Goal: Transaction & Acquisition: Obtain resource

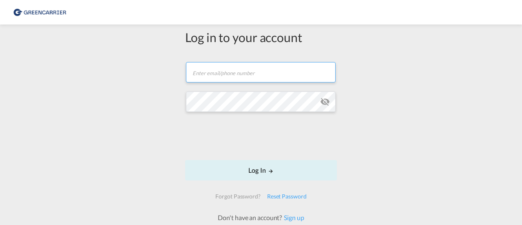
click at [207, 75] on input "text" at bounding box center [261, 72] width 150 height 20
type input "[PERSON_NAME][EMAIL_ADDRESS][DOMAIN_NAME]"
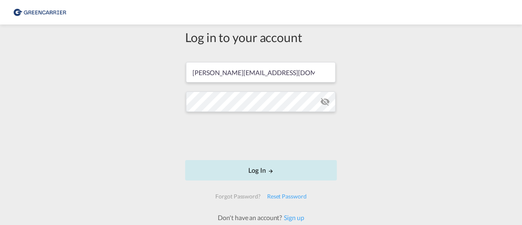
click at [273, 169] on button "Log In" at bounding box center [261, 170] width 152 height 20
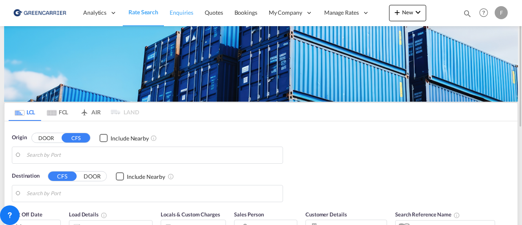
type input "[GEOGRAPHIC_DATA], [GEOGRAPHIC_DATA], [GEOGRAPHIC_DATA]"
type input "SE-26232, [GEOGRAPHIC_DATA], [GEOGRAPHIC_DATA]"
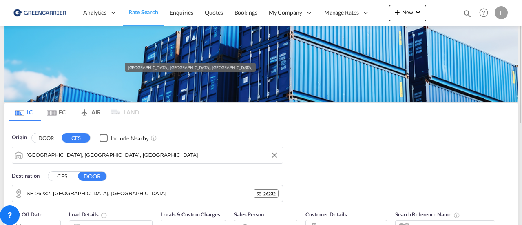
click at [160, 157] on input "[GEOGRAPHIC_DATA], [GEOGRAPHIC_DATA], [GEOGRAPHIC_DATA]" at bounding box center [153, 155] width 252 height 12
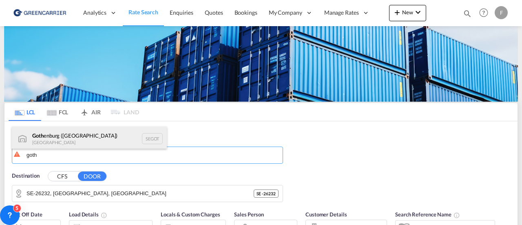
click at [91, 139] on div "Goth enburg ([GEOGRAPHIC_DATA]) [GEOGRAPHIC_DATA] SEGOT" at bounding box center [89, 138] width 155 height 24
type input "[GEOGRAPHIC_DATA] ([GEOGRAPHIC_DATA]), [GEOGRAPHIC_DATA]"
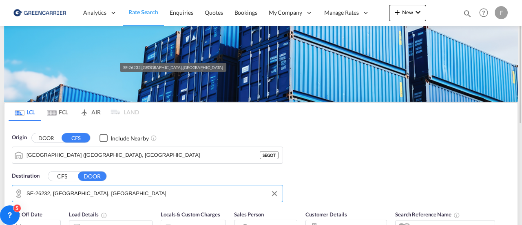
click at [159, 190] on input "SE-26232, [GEOGRAPHIC_DATA], [GEOGRAPHIC_DATA]" at bounding box center [153, 193] width 252 height 12
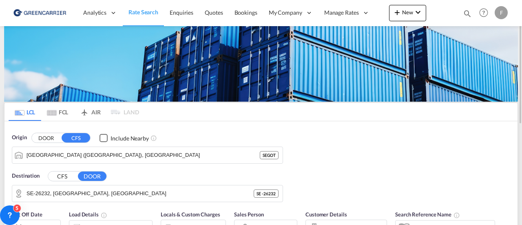
click at [60, 174] on button "CFS" at bounding box center [62, 175] width 29 height 9
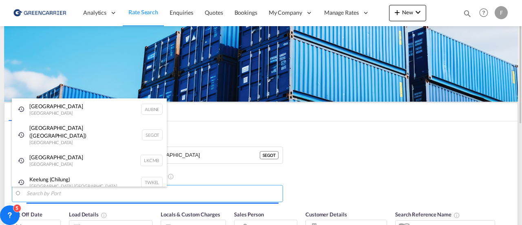
click at [85, 198] on body "Analytics Reports Dashboard Rate Search Enquiries Quotes Bookings" at bounding box center [261, 112] width 522 height 225
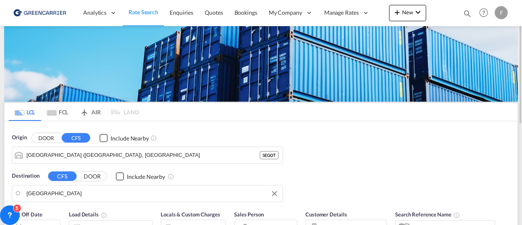
click at [70, 192] on body "Analytics Reports Dashboard Rate Search Enquiries Quotes Bookings" at bounding box center [261, 112] width 522 height 225
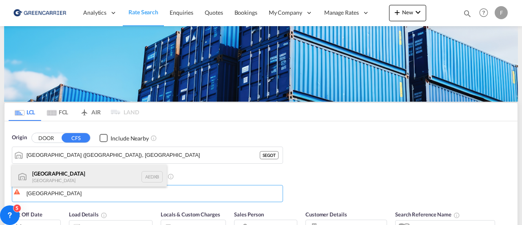
click at [74, 181] on div "[GEOGRAPHIC_DATA] [GEOGRAPHIC_DATA] AEDXB" at bounding box center [89, 176] width 155 height 24
type input "[GEOGRAPHIC_DATA], AEDXB"
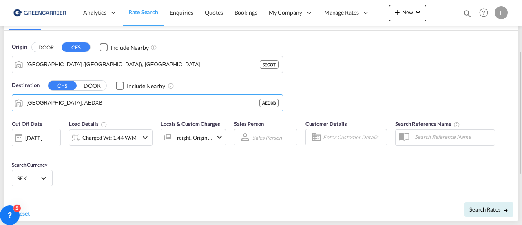
scroll to position [91, 0]
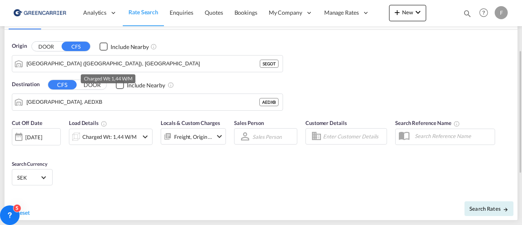
click at [128, 134] on div "Charged Wt: 1,44 W/M" at bounding box center [109, 136] width 54 height 11
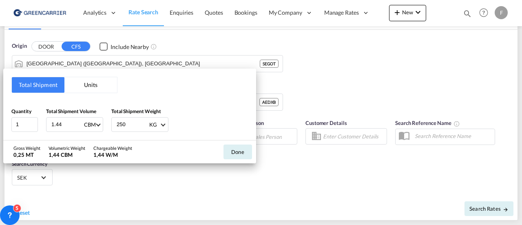
click at [83, 87] on button "Units" at bounding box center [90, 84] width 53 height 15
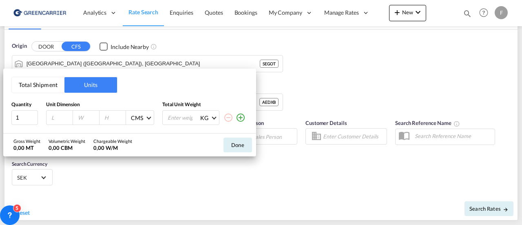
click at [60, 118] on input "number" at bounding box center [62, 117] width 22 height 7
type input "120"
type input "80"
type input "159"
type input "240"
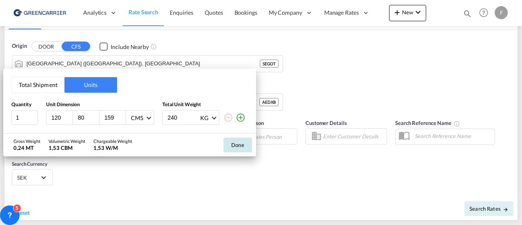
click at [240, 147] on button "Done" at bounding box center [237, 144] width 29 height 15
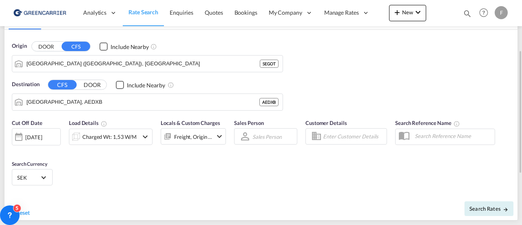
click at [338, 134] on input "Enter Customer Details" at bounding box center [353, 136] width 61 height 12
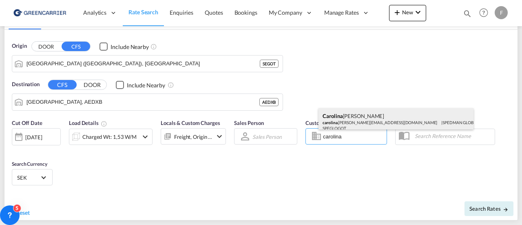
click at [347, 121] on div "[PERSON_NAME] carolina .[PERSON_NAME][EMAIL_ADDRESS][DOMAIN_NAME] | SPEDMAN GLO…" at bounding box center [395, 121] width 155 height 27
type input "SPEDMAN GLOBAL LOGISTICS AB, [PERSON_NAME], [EMAIL_ADDRESS][PERSON_NAME][DOMAIN…"
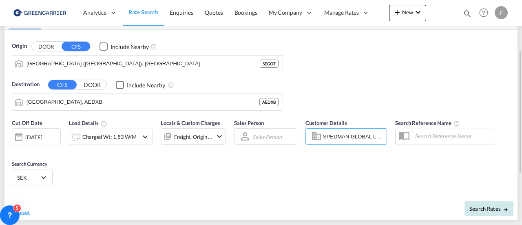
click at [493, 209] on span "Search Rates" at bounding box center [488, 208] width 39 height 7
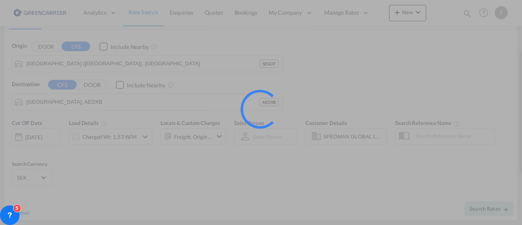
type input "SEGOT to AEDXB / [DATE]"
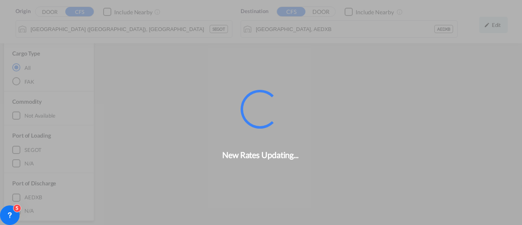
scroll to position [379, 0]
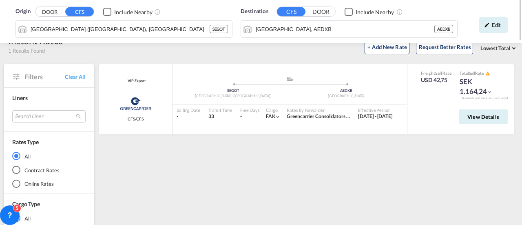
scroll to position [0, 0]
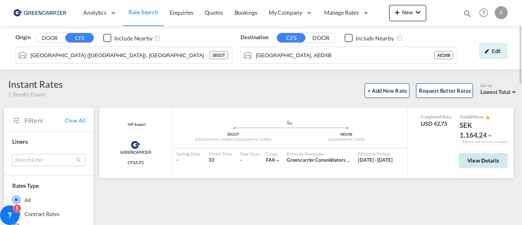
click at [471, 158] on span "View Details" at bounding box center [483, 160] width 32 height 7
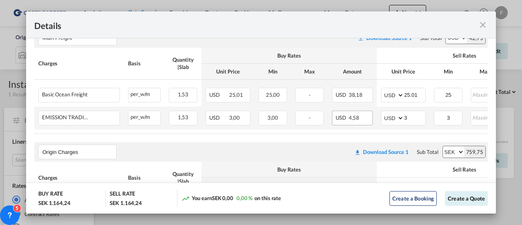
scroll to position [0, 131]
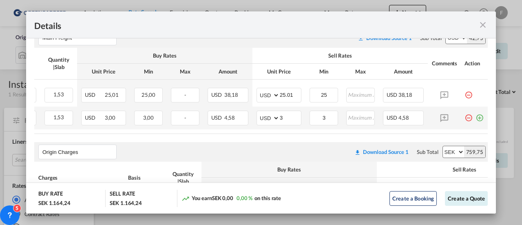
click at [475, 117] on md-icon "icon-plus-circle-outline green-400-fg" at bounding box center [479, 114] width 8 height 8
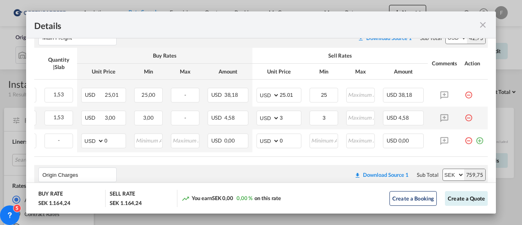
scroll to position [0, 0]
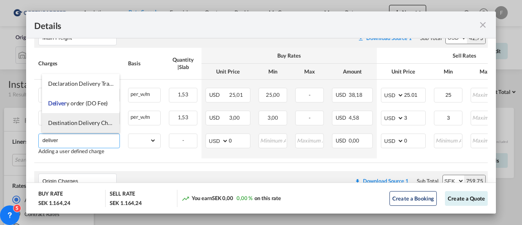
click at [88, 123] on span "Destination Delivery Charges" at bounding box center [84, 122] width 73 height 7
type input "Destination Delivery Charges"
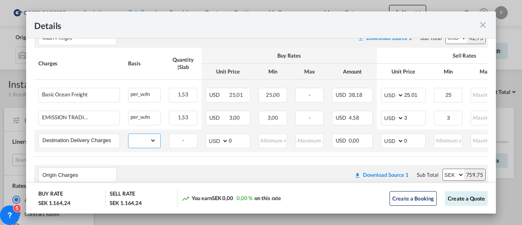
click at [137, 139] on select "gross_weight volumetric_weight per_shipment per_bl per_km per_hawb per_kg flat …" at bounding box center [142, 140] width 28 height 13
select select "per_shipment"
click at [128, 134] on select "gross_weight volumetric_weight per_shipment per_bl per_km per_hawb per_kg flat …" at bounding box center [142, 140] width 28 height 13
click at [358, 141] on span "0,00" at bounding box center [354, 140] width 11 height 7
click at [355, 140] on span "0,00" at bounding box center [354, 140] width 11 height 7
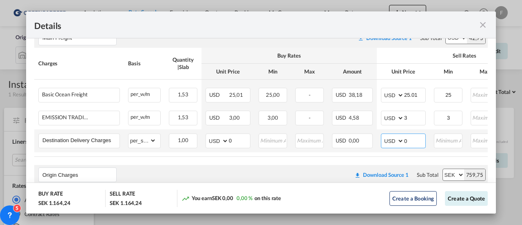
click at [411, 144] on input "0" at bounding box center [414, 140] width 21 height 12
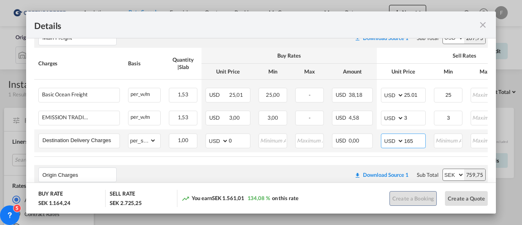
type input "165"
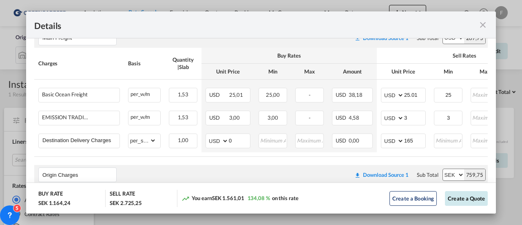
click at [462, 199] on button "Create a Quote" at bounding box center [466, 198] width 43 height 15
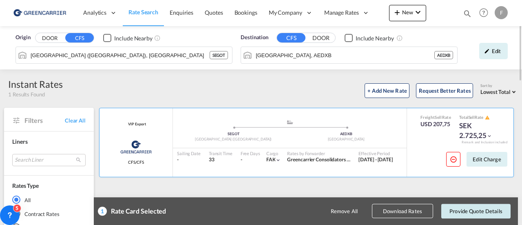
click at [475, 211] on button "Provide Quote Details" at bounding box center [475, 210] width 69 height 15
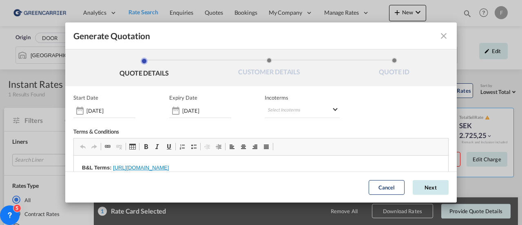
click at [419, 186] on button "Next" at bounding box center [431, 187] width 36 height 15
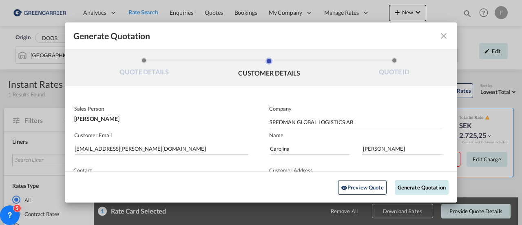
click at [426, 186] on button "Generate Quotation" at bounding box center [422, 186] width 54 height 15
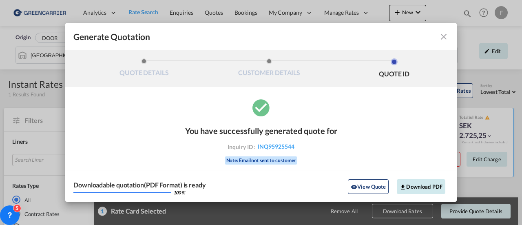
click at [413, 187] on button "Download PDF" at bounding box center [421, 186] width 49 height 15
click at [444, 34] on md-icon "icon-close fg-AAA8AD cursor m-0" at bounding box center [444, 37] width 10 height 10
